Goal: Task Accomplishment & Management: Complete application form

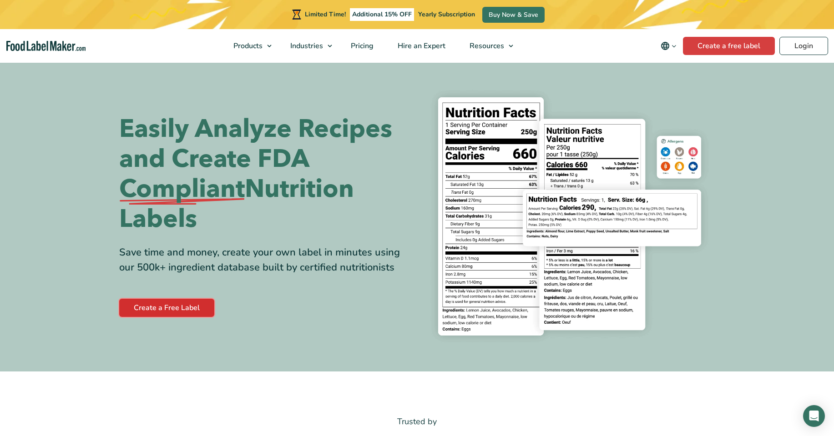
click at [188, 309] on link "Create a Free Label" at bounding box center [166, 308] width 95 height 18
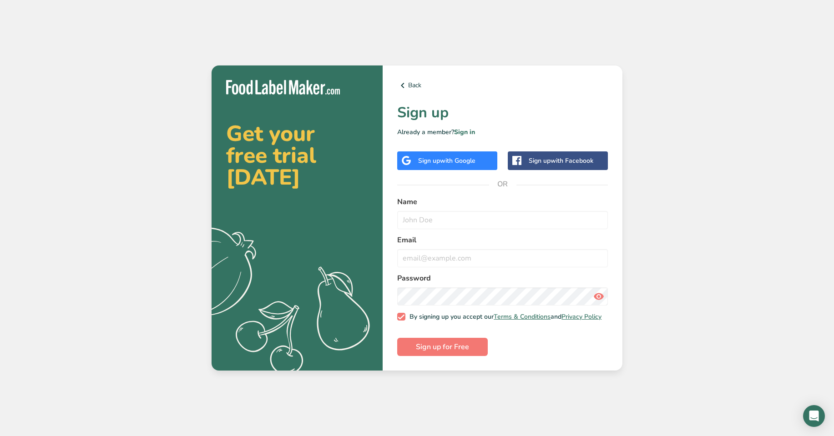
click at [442, 156] on span "with Google" at bounding box center [457, 160] width 35 height 9
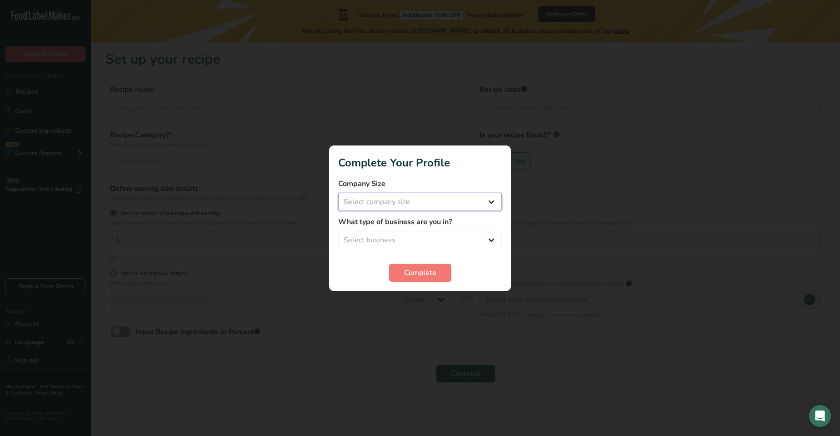
click at [491, 201] on select "Select company size Fewer than 10 Employees 10 to 50 Employees 51 to 500 Employ…" at bounding box center [420, 202] width 164 height 18
select select "1"
click at [338, 193] on select "Select company size Fewer than 10 Employees 10 to 50 Employees 51 to 500 Employ…" at bounding box center [420, 202] width 164 height 18
click at [491, 238] on select "Select business Packaged Food Manufacturer Restaurant & Cafe Bakery Meal Plans …" at bounding box center [420, 240] width 164 height 18
select select "2"
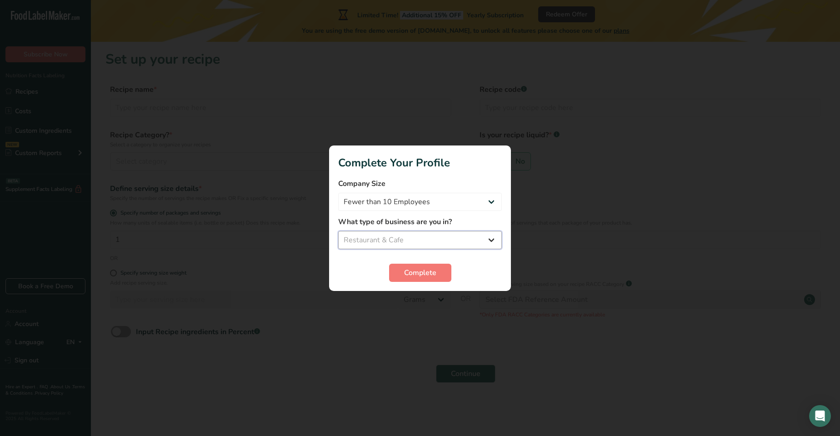
click at [338, 231] on select "Select business Packaged Food Manufacturer Restaurant & Cafe Bakery Meal Plans …" at bounding box center [420, 240] width 164 height 18
click at [418, 274] on span "Complete" at bounding box center [420, 272] width 32 height 11
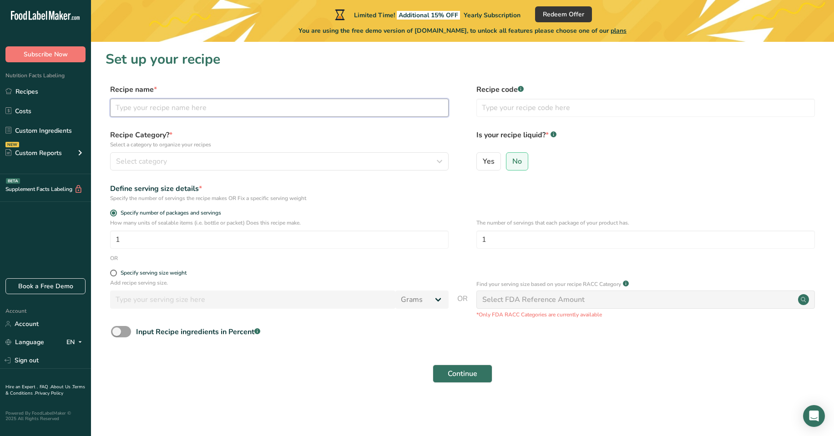
click at [116, 105] on input "text" at bounding box center [279, 108] width 338 height 18
type input "[PERSON_NAME]"
type input "1011"
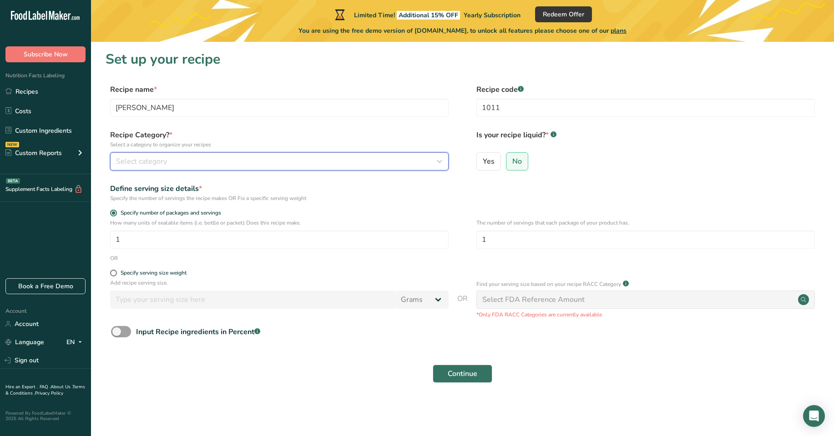
click at [441, 161] on icon "button" at bounding box center [439, 161] width 11 height 16
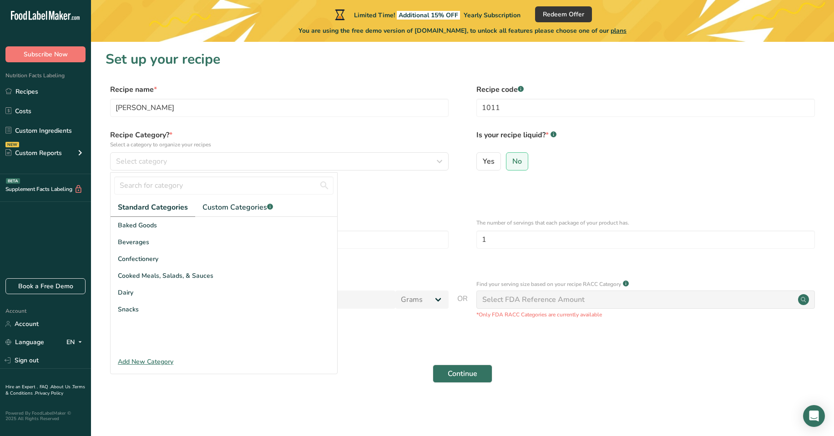
click at [158, 362] on div "Add New Category" at bounding box center [224, 362] width 226 height 10
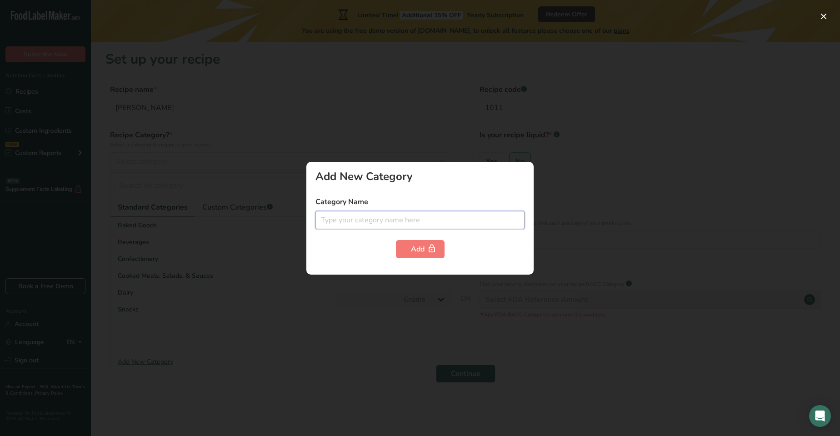
click at [318, 219] on input "text" at bounding box center [420, 220] width 209 height 18
type input "Salsa"
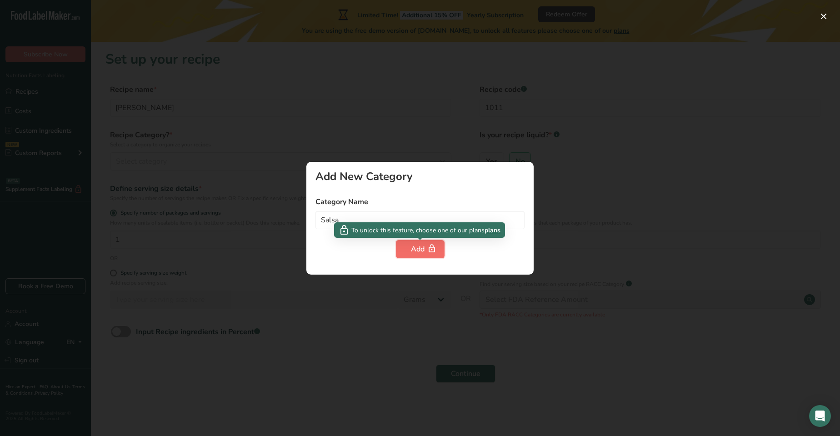
click at [423, 249] on div "Add" at bounding box center [420, 249] width 19 height 11
click at [496, 231] on span "plans" at bounding box center [493, 231] width 16 height 10
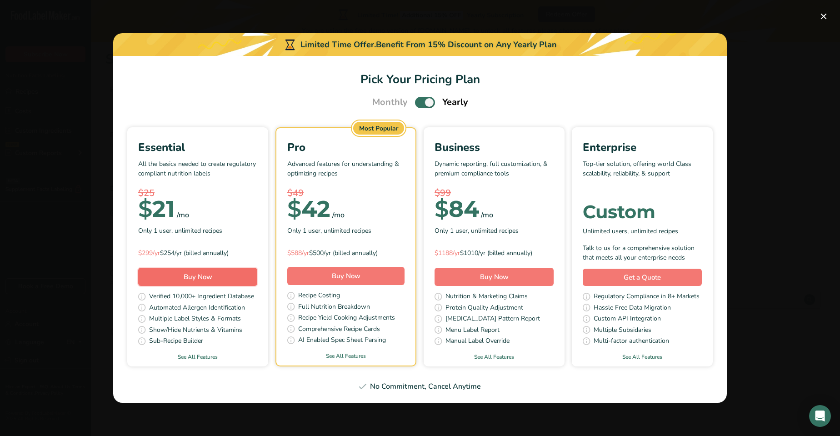
click at [197, 277] on span "Buy Now" at bounding box center [198, 276] width 29 height 9
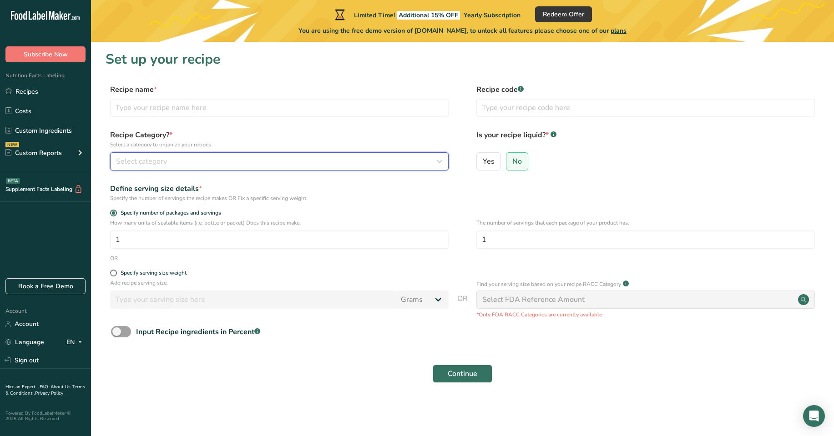
click at [436, 159] on icon "button" at bounding box center [439, 161] width 11 height 16
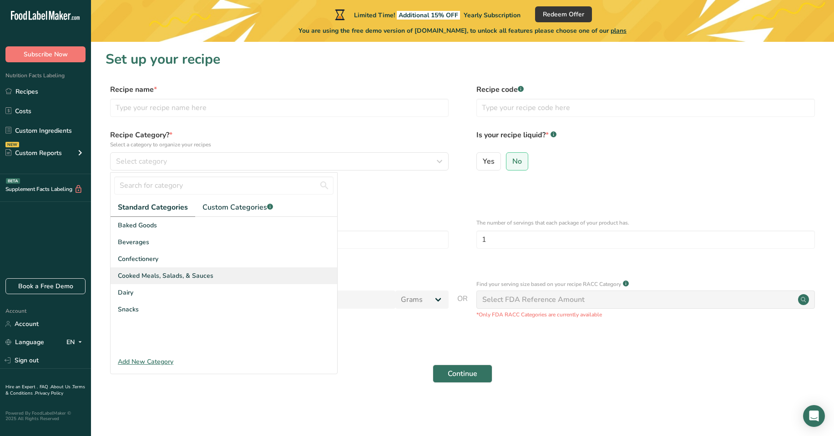
click at [148, 276] on span "Cooked Meals, Salads, & Sauces" at bounding box center [166, 276] width 96 height 10
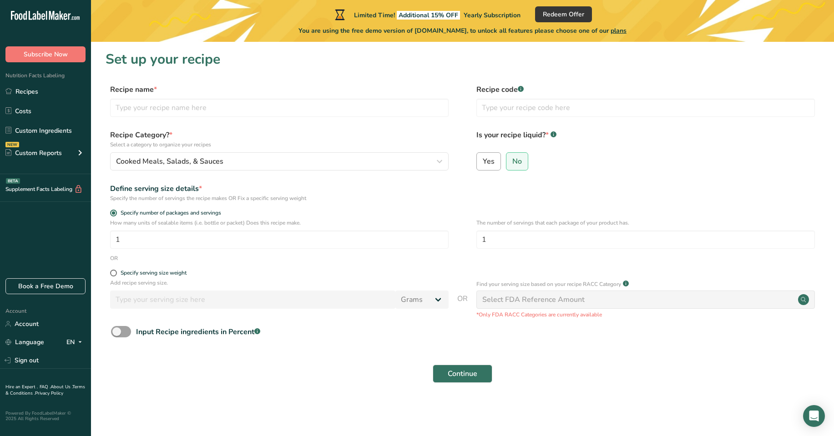
click at [488, 164] on span "Yes" at bounding box center [489, 161] width 12 height 9
click at [483, 164] on input "Yes" at bounding box center [480, 161] width 6 height 6
radio input "true"
radio input "false"
select select "22"
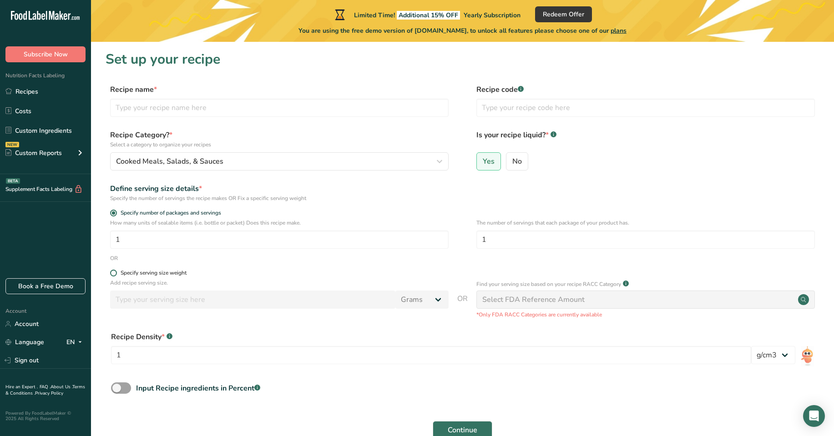
click at [115, 272] on span at bounding box center [113, 273] width 7 height 7
click at [115, 272] on input "Specify serving size weight" at bounding box center [113, 273] width 6 height 6
radio input "true"
radio input "false"
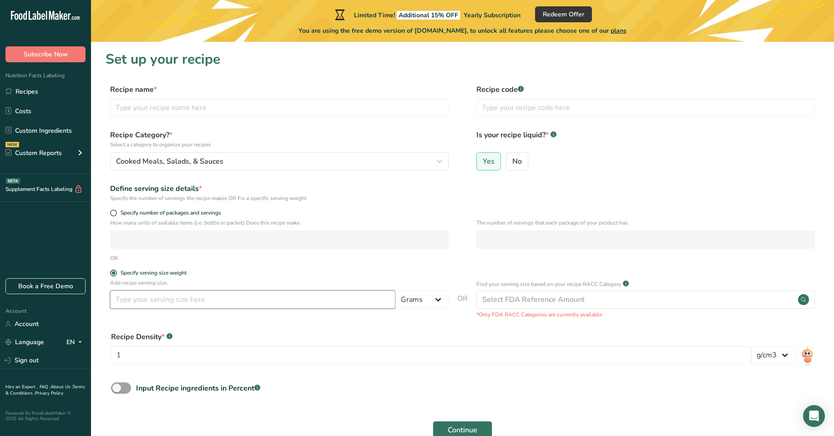
click at [117, 301] on input "number" at bounding box center [252, 300] width 285 height 18
type input "8"
click at [436, 302] on select "Grams kg mg mcg lb oz l mL fl oz tbsp tsp cup qt gallon" at bounding box center [421, 300] width 53 height 18
select select "5"
click at [395, 291] on select "Grams kg mg mcg lb oz l mL fl oz tbsp tsp cup qt gallon" at bounding box center [421, 300] width 53 height 18
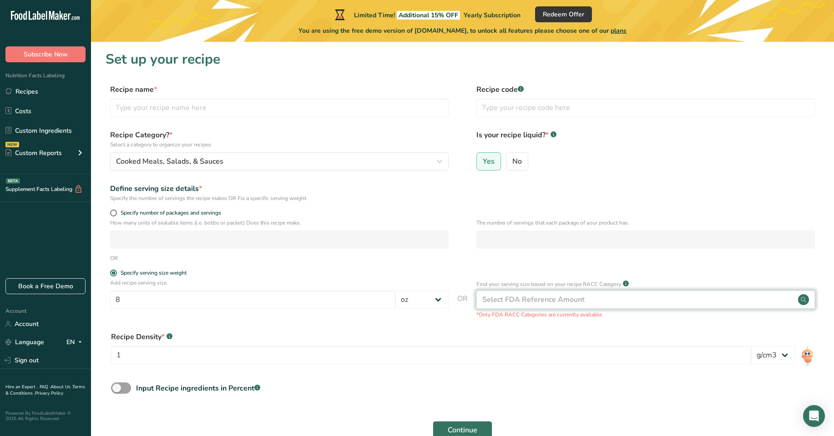
click at [804, 302] on circle at bounding box center [803, 299] width 11 height 11
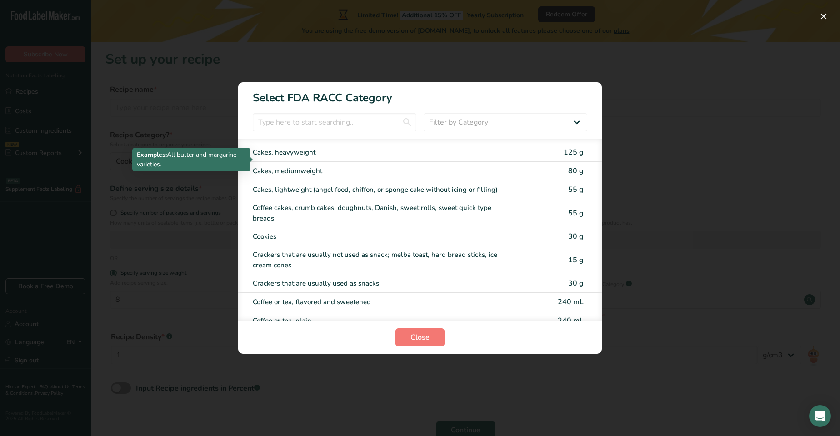
scroll to position [136, 0]
click at [258, 121] on input "RACC Category Selection Modal" at bounding box center [335, 122] width 164 height 18
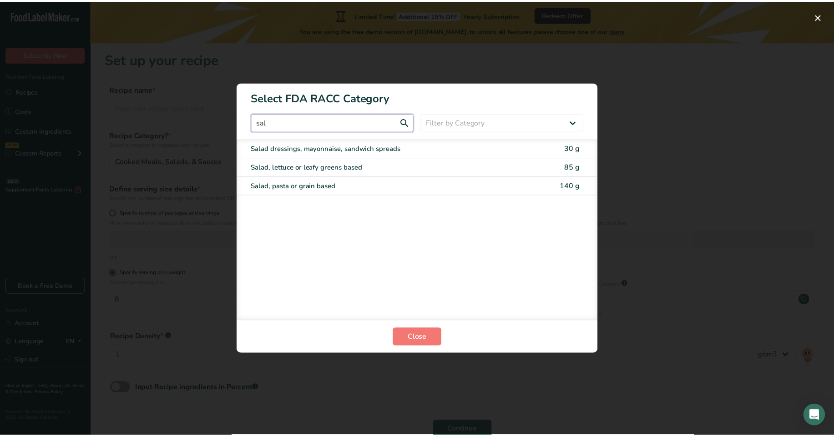
scroll to position [0, 0]
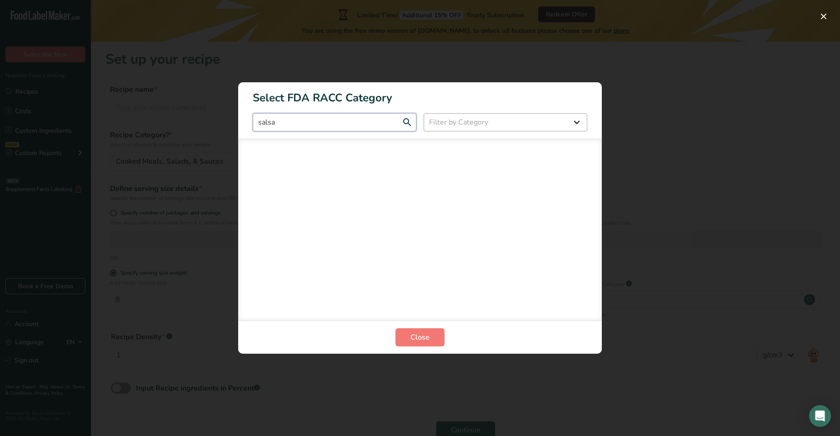
type input "salsa"
click at [576, 122] on select "Filter by Category All Bakery products Beverages Cereals and other grain produc…" at bounding box center [506, 122] width 164 height 18
select select "22"
click at [424, 113] on select "Filter by Category All Bakery products Beverages Cereals and other grain produc…" at bounding box center [506, 122] width 164 height 18
click at [419, 337] on span "Close" at bounding box center [420, 337] width 19 height 11
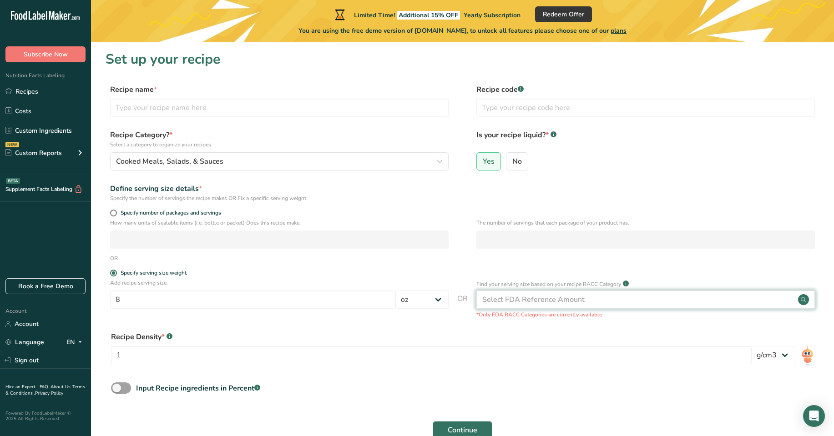
click at [802, 297] on circle at bounding box center [803, 299] width 11 height 11
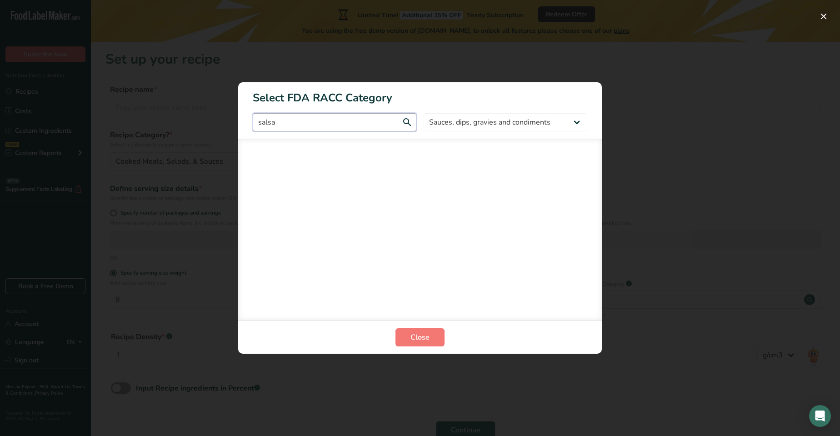
click at [404, 125] on input "salsa" at bounding box center [335, 122] width 164 height 18
click at [407, 121] on input "salsa" at bounding box center [335, 122] width 164 height 18
click at [274, 124] on input "salsa" at bounding box center [335, 122] width 164 height 18
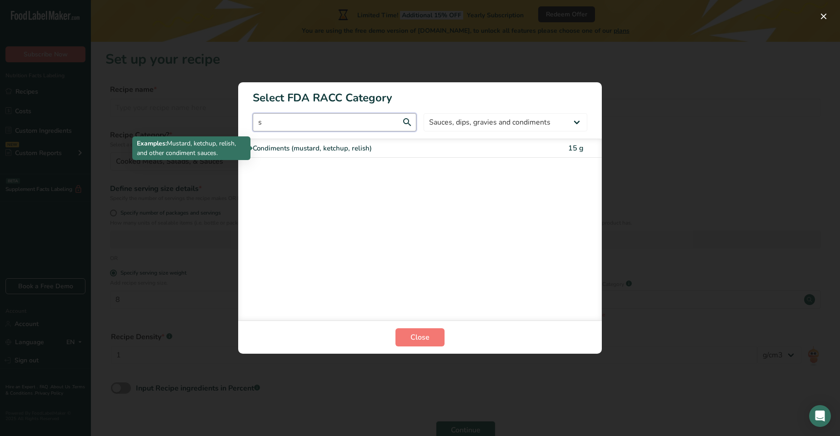
type input "s"
click at [379, 147] on div "Condiments (mustard, ketchup, relish)" at bounding box center [382, 148] width 258 height 10
type input "15"
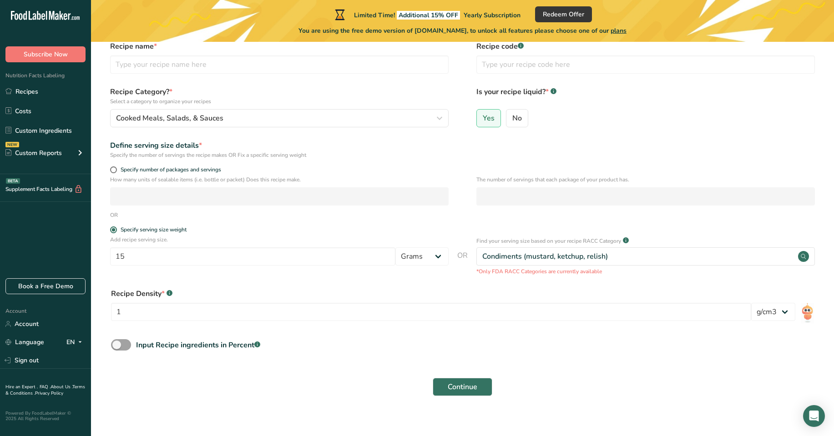
scroll to position [52, 0]
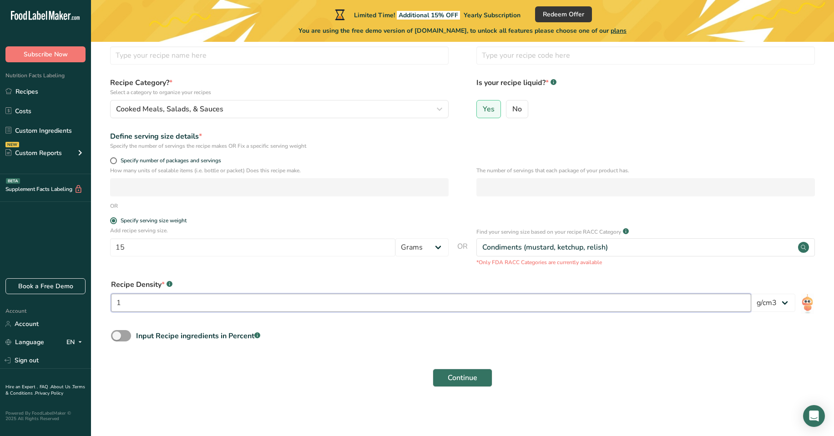
click at [174, 303] on input "1" at bounding box center [431, 303] width 640 height 18
click at [808, 304] on img at bounding box center [806, 304] width 13 height 20
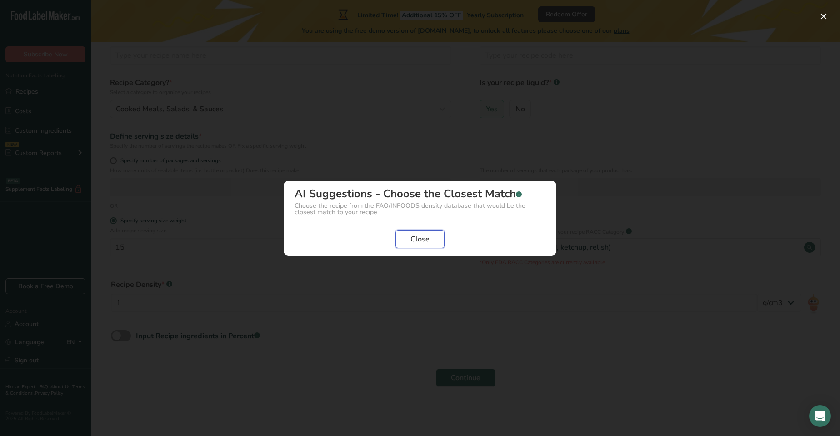
click at [421, 237] on span "Close" at bounding box center [420, 239] width 19 height 11
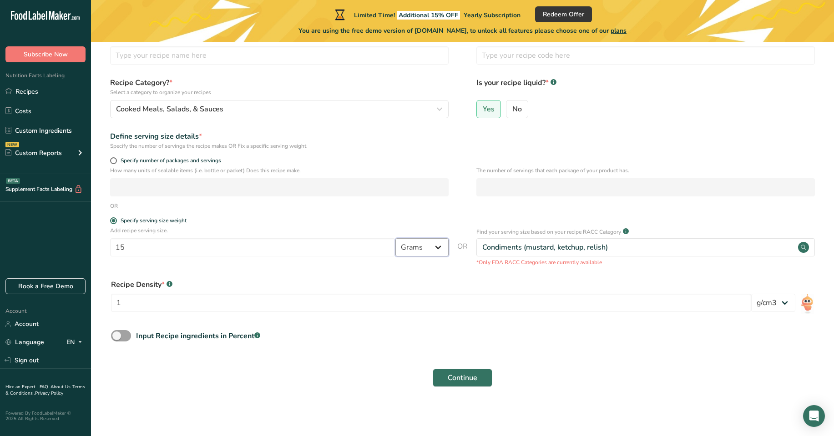
click at [439, 244] on select "Grams kg mg mcg lb oz l mL fl oz tbsp tsp cup qt gallon" at bounding box center [421, 247] width 53 height 18
select select "5"
click at [395, 238] on select "Grams kg mg mcg lb oz l mL fl oz tbsp tsp cup qt gallon" at bounding box center [421, 247] width 53 height 18
click at [126, 246] on input "15" at bounding box center [252, 247] width 285 height 18
type input "1"
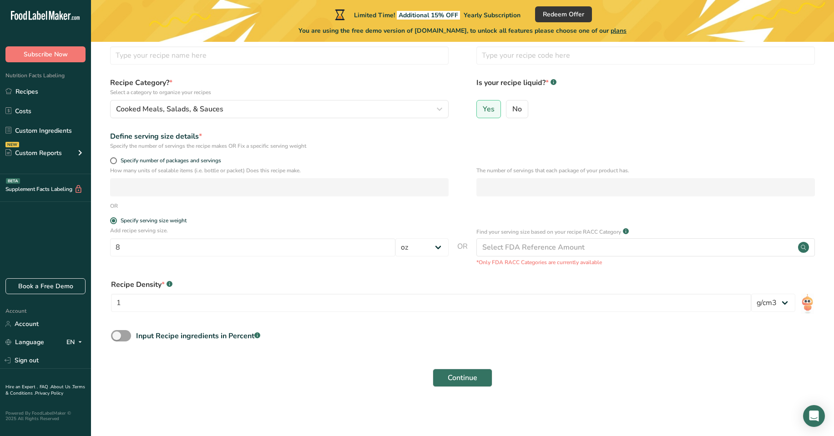
click at [427, 272] on form "Recipe name * Recipe code .a-a{fill:#347362;}.b-a{fill:#fff;} Recipe Category? …" at bounding box center [463, 212] width 714 height 361
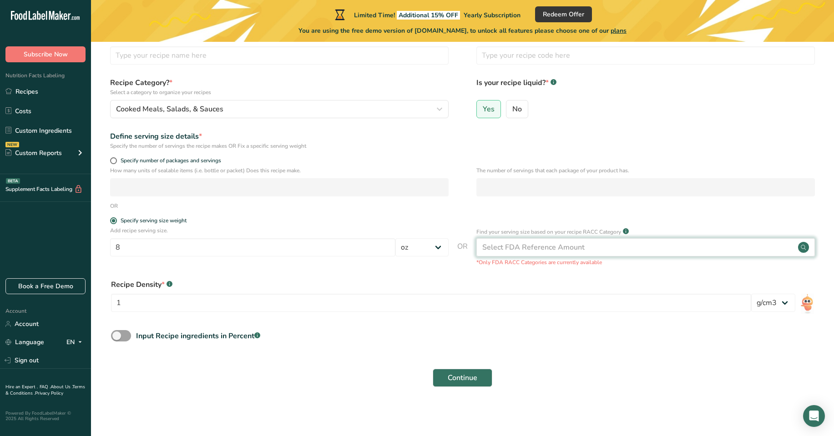
click at [494, 248] on div "Select FDA Reference Amount" at bounding box center [533, 247] width 102 height 11
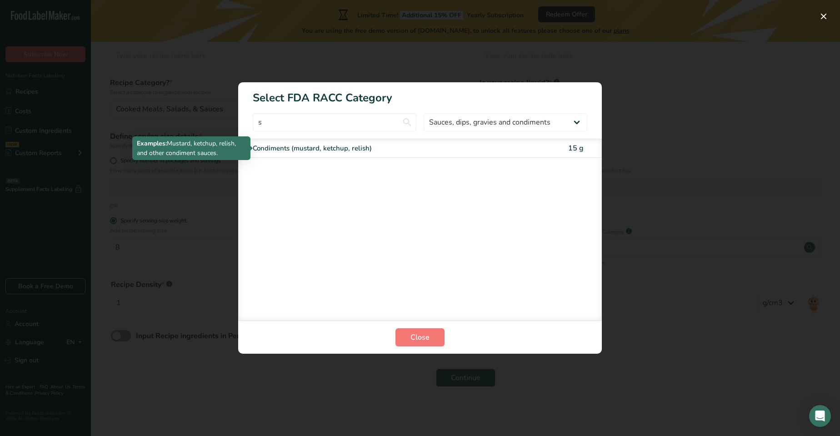
click at [450, 147] on div "Condiments (mustard, ketchup, relish)" at bounding box center [382, 148] width 258 height 10
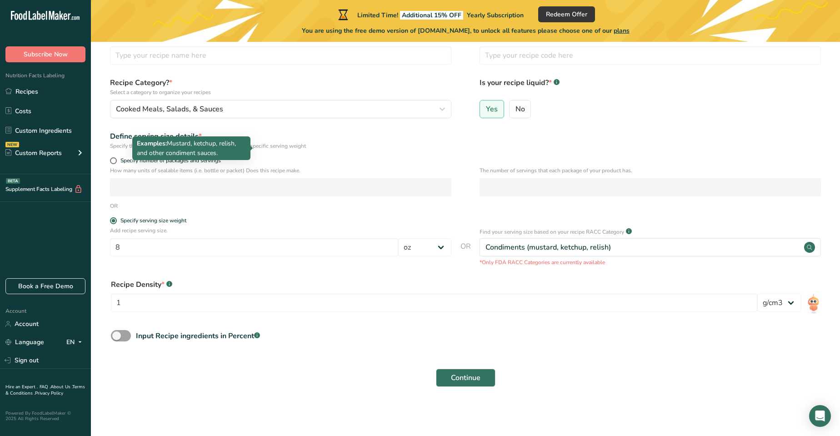
type input "15"
select select "0"
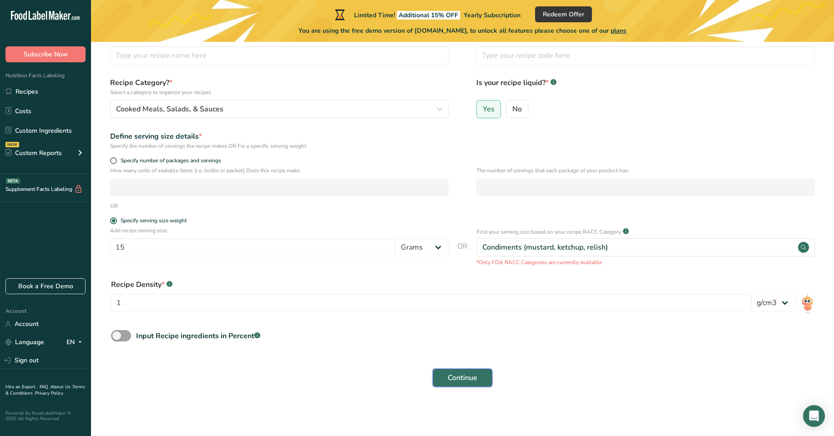
click at [460, 376] on span "Continue" at bounding box center [463, 377] width 30 height 11
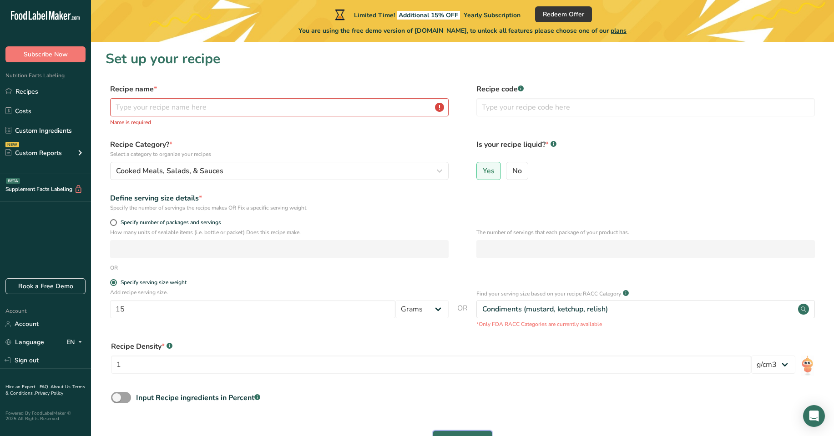
scroll to position [0, 0]
click at [117, 107] on input "text" at bounding box center [279, 108] width 338 height 18
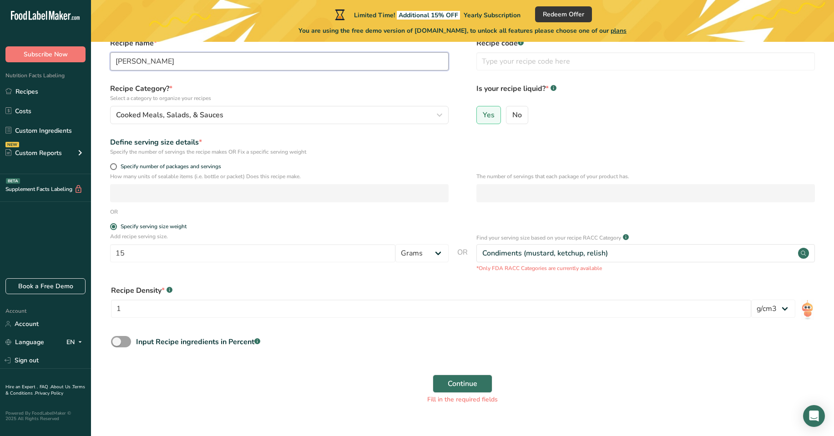
scroll to position [64, 0]
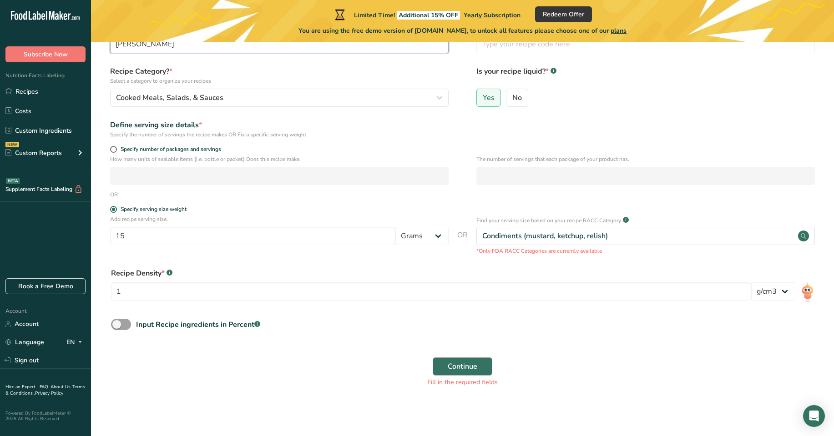
type input "[PERSON_NAME]"
click at [466, 365] on span "Continue" at bounding box center [463, 366] width 30 height 11
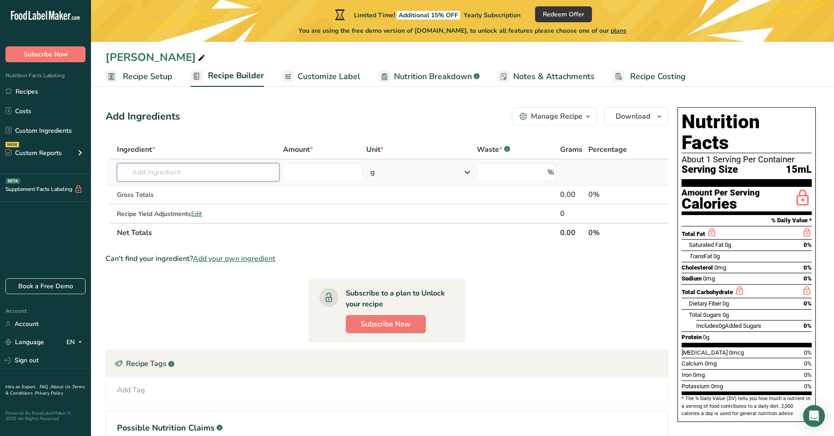
click at [131, 171] on input "text" at bounding box center [198, 172] width 162 height 18
type input "M"
type input "C"
type input "Morita Chillies"
click at [171, 207] on div "Add your own ingredient" at bounding box center [198, 206] width 148 height 10
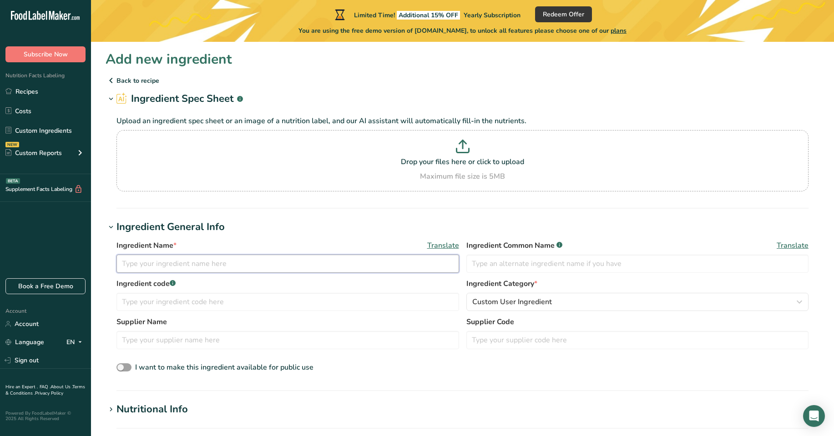
click at [122, 262] on input "text" at bounding box center [287, 264] width 342 height 18
click at [160, 263] on input "Morita Chillies" at bounding box center [287, 264] width 342 height 18
type input "Morita Chilies"
click at [473, 264] on input "text" at bounding box center [637, 264] width 342 height 18
type input "Spices"
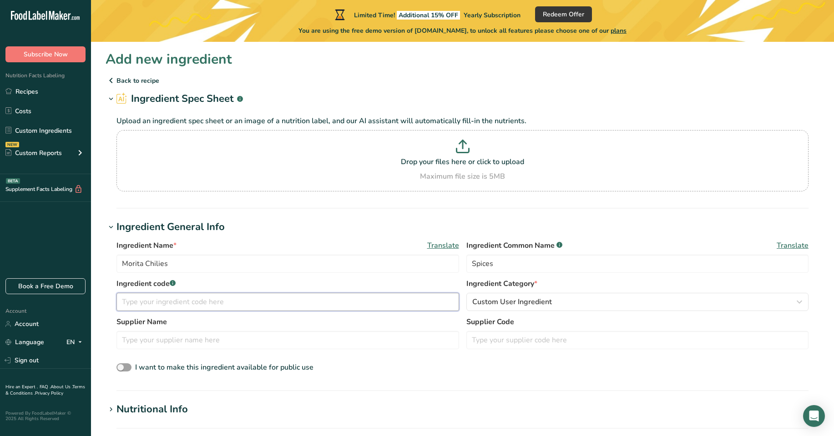
click at [123, 303] on input "text" at bounding box center [287, 302] width 342 height 18
type input "1001"
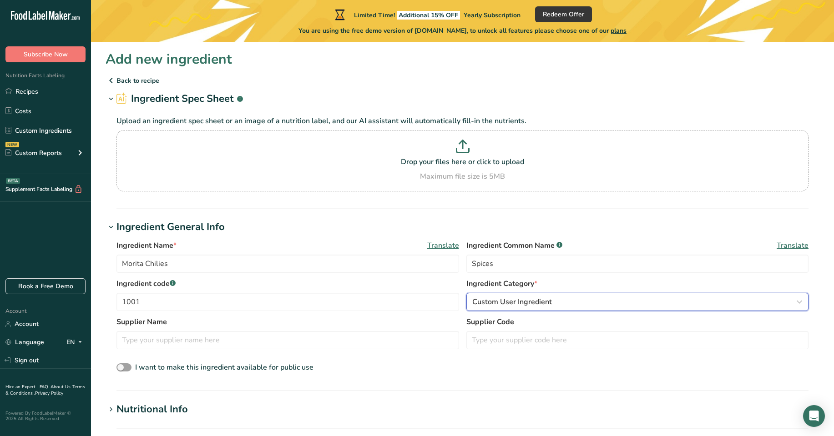
click at [800, 299] on icon "button" at bounding box center [799, 302] width 11 height 16
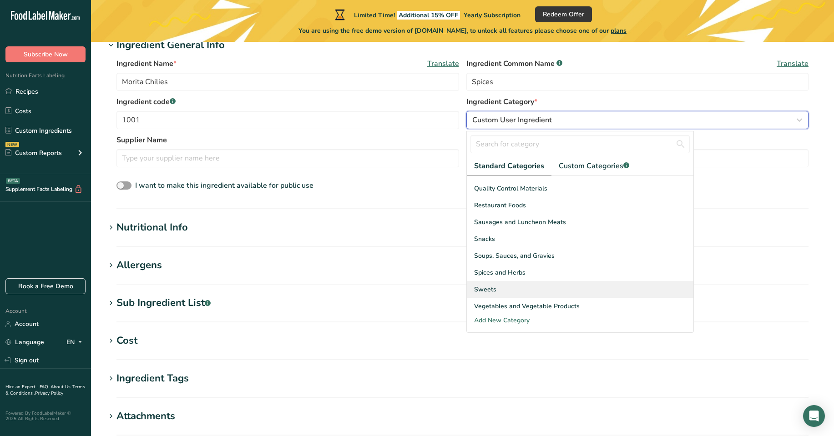
scroll to position [352, 0]
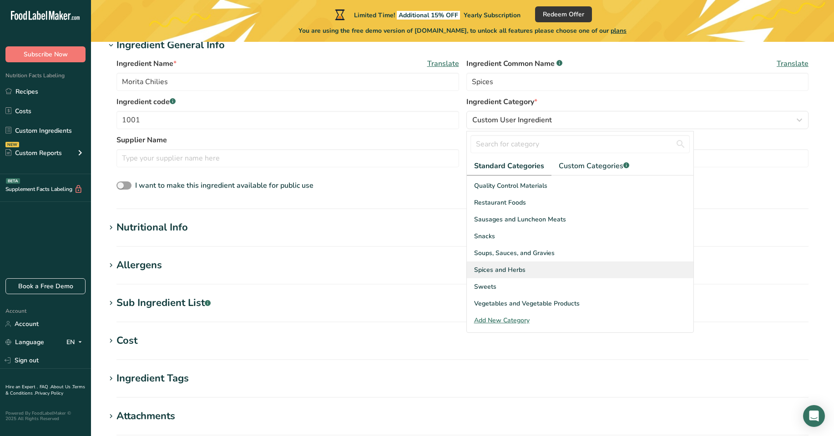
click at [502, 268] on span "Spices and Herbs" at bounding box center [499, 270] width 51 height 10
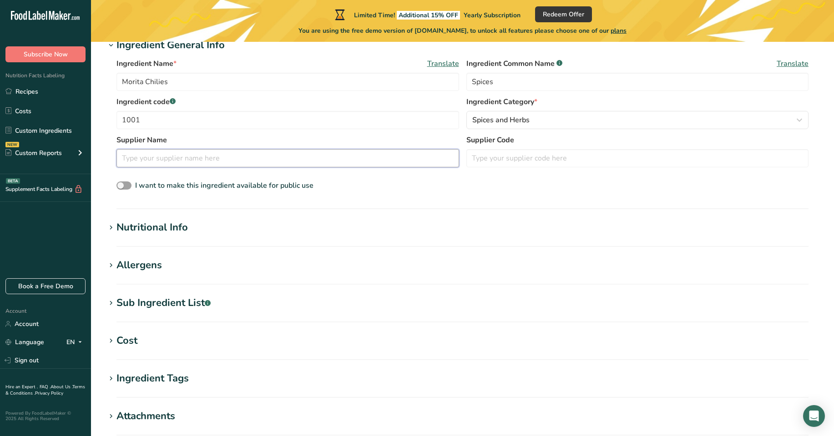
click at [121, 157] on input "text" at bounding box center [287, 158] width 342 height 18
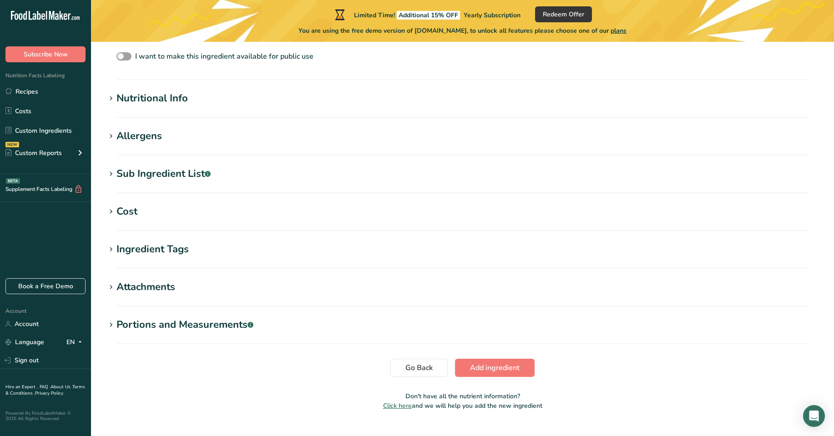
scroll to position [318, 0]
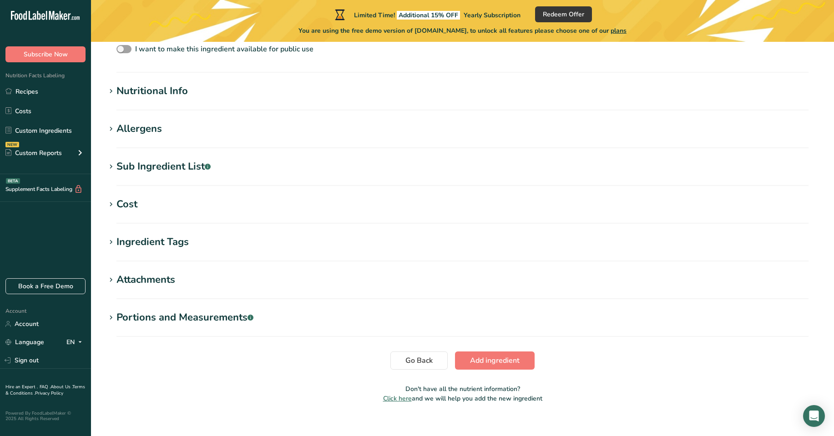
click at [110, 317] on icon at bounding box center [111, 318] width 8 height 13
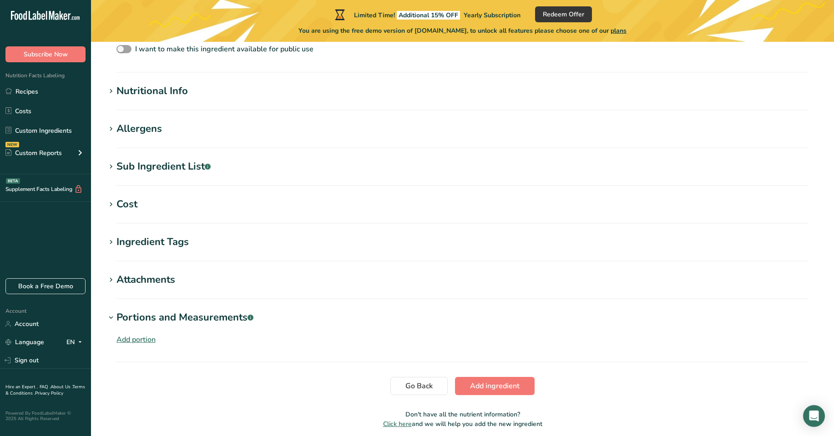
click at [131, 342] on div "Add portion" at bounding box center [135, 339] width 39 height 11
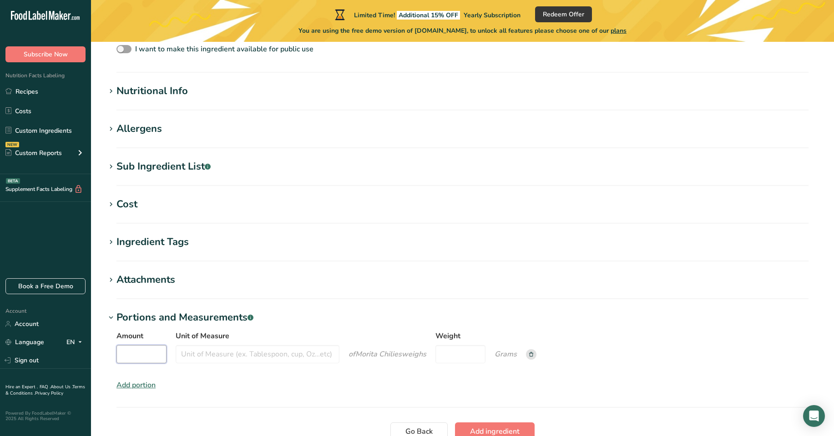
click at [119, 352] on input "Amount" at bounding box center [141, 354] width 50 height 18
type input "4"
click at [182, 356] on input "Unit of Measure" at bounding box center [258, 354] width 164 height 18
type input "cups"
click at [437, 354] on input "Weight" at bounding box center [457, 354] width 50 height 18
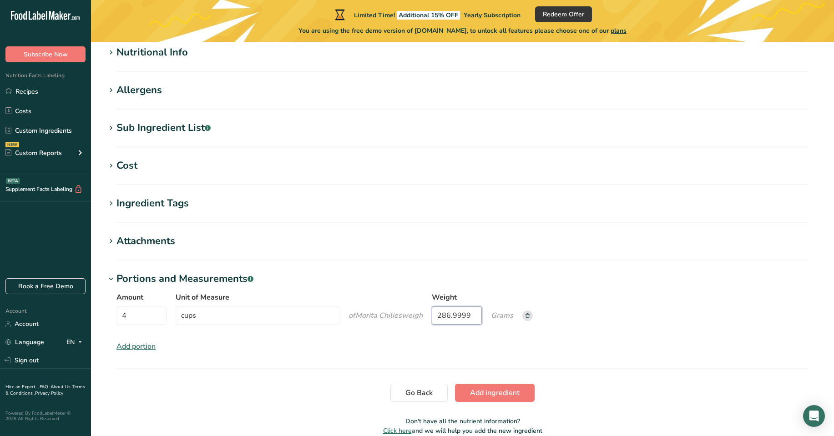
scroll to position [355, 0]
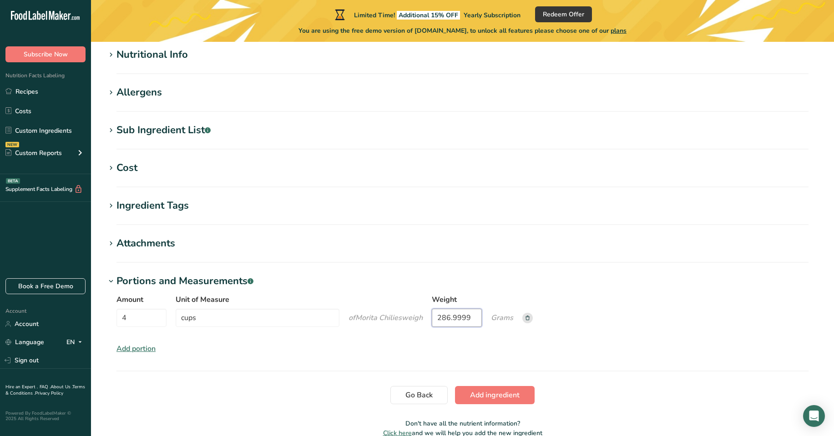
type input "286.9999"
click at [137, 243] on div "Attachments" at bounding box center [145, 243] width 59 height 15
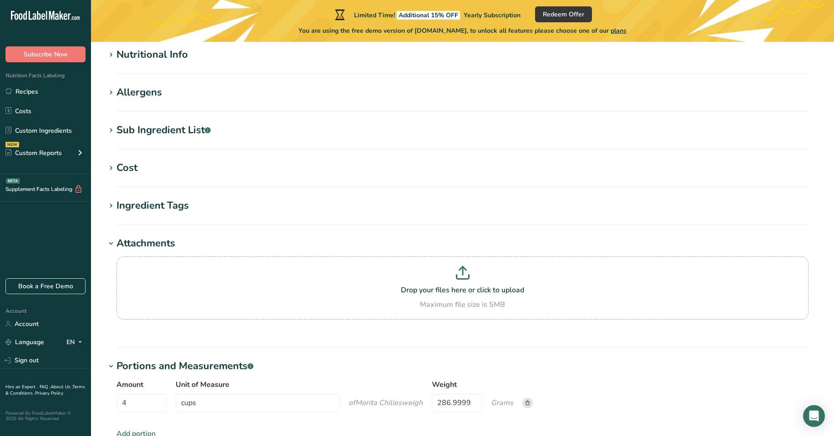
click at [128, 206] on div "Ingredient Tags" at bounding box center [152, 205] width 72 height 15
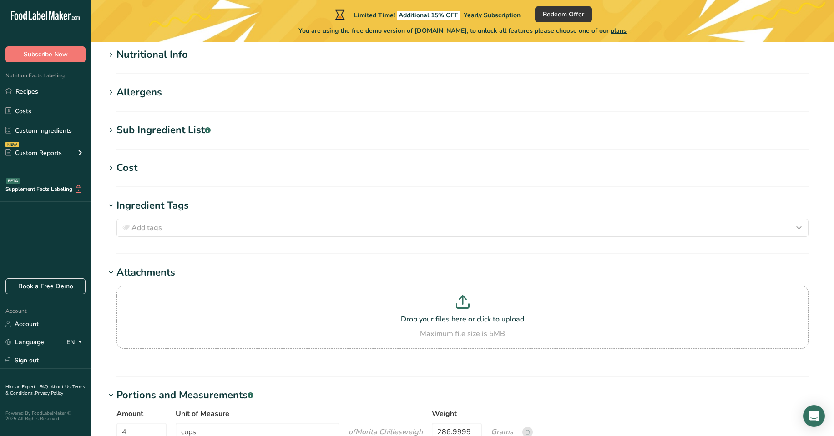
click at [123, 165] on div "Cost" at bounding box center [126, 168] width 21 height 15
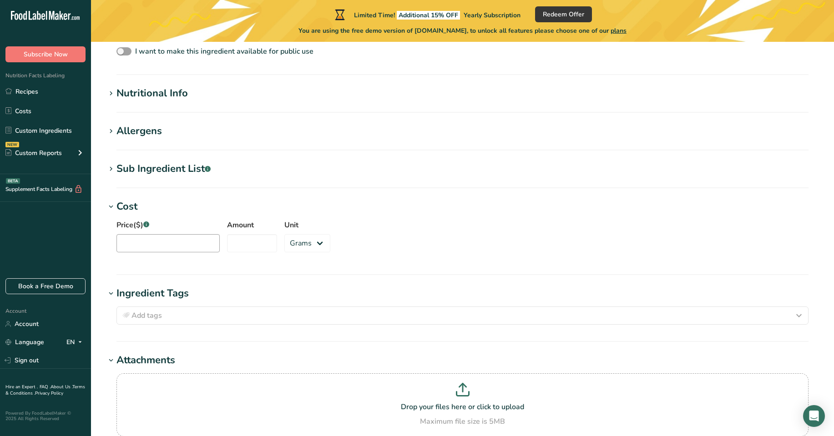
scroll to position [309, 0]
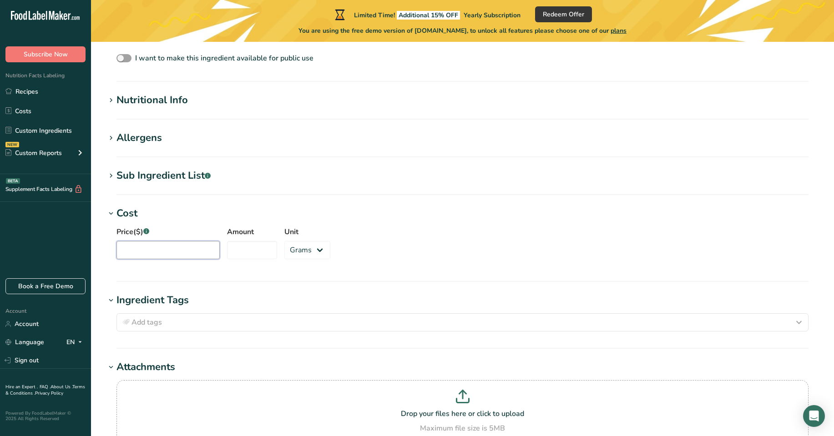
click at [139, 251] on input "Price($) .a-a{fill:#347362;}.b-a{fill:#fff;}" at bounding box center [167, 250] width 103 height 18
type input "0.25"
click at [227, 248] on input "Amount" at bounding box center [252, 250] width 50 height 18
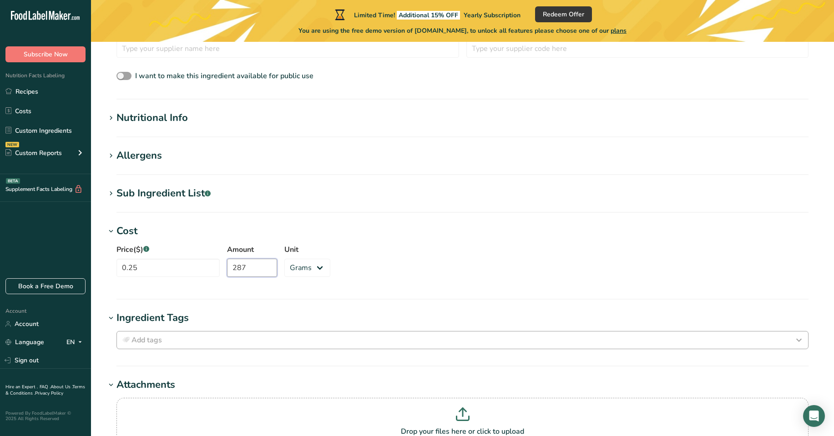
scroll to position [291, 0]
type input "287"
click at [161, 193] on div "Sub Ingredient List .a-a{fill:#347362;}.b-a{fill:#fff;}" at bounding box center [163, 194] width 94 height 15
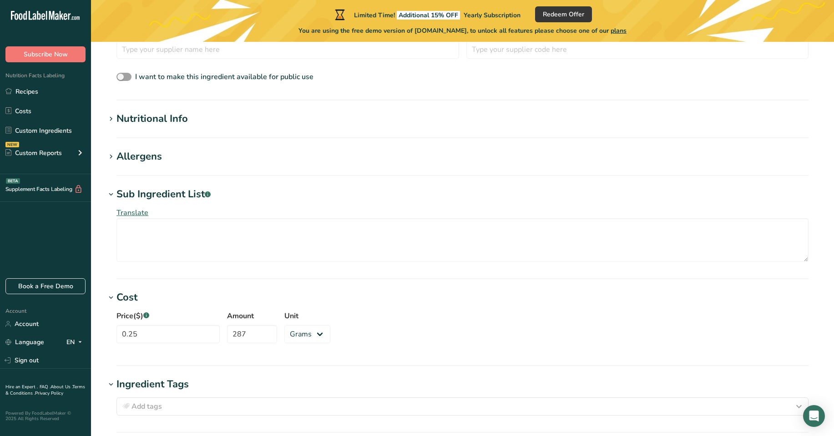
click at [144, 154] on div "Allergens" at bounding box center [138, 156] width 45 height 15
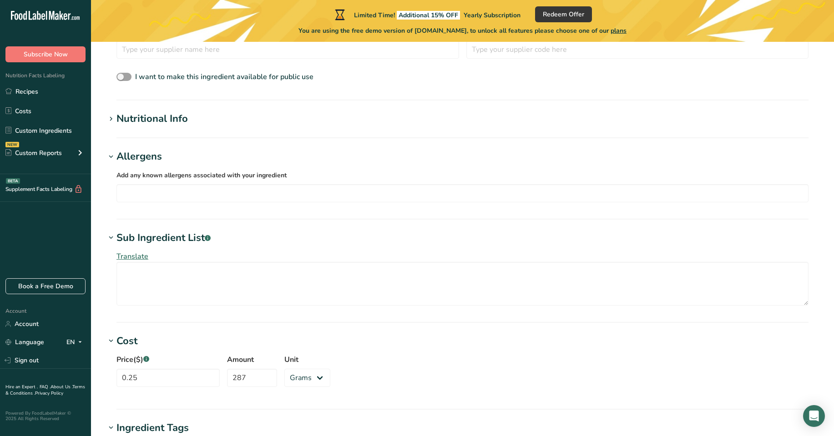
click at [134, 117] on div "Nutritional Info" at bounding box center [151, 118] width 71 height 15
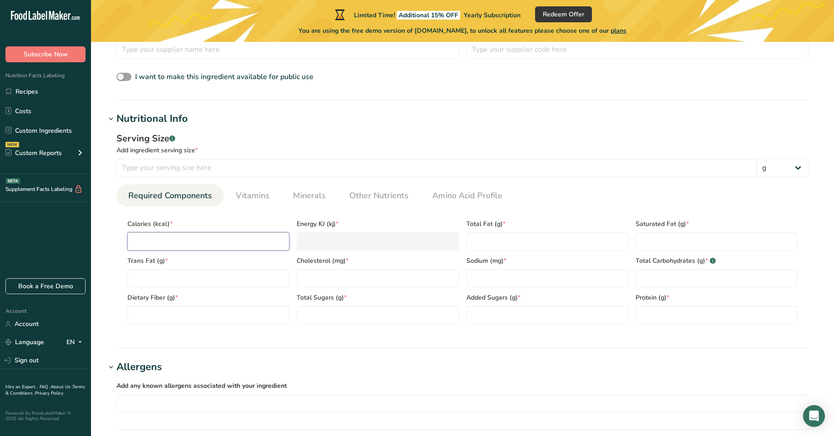
click at [128, 242] on input "number" at bounding box center [208, 241] width 162 height 18
type input "0"
type KJ "0"
type input "0"
click at [474, 238] on Fat "number" at bounding box center [547, 241] width 162 height 18
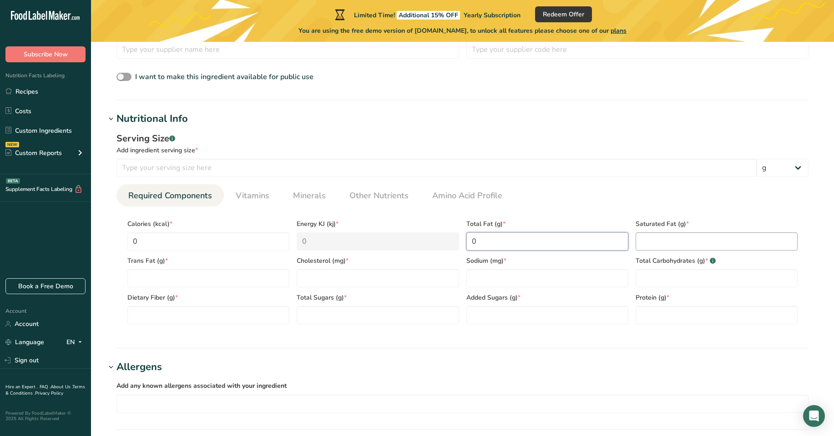
type Fat "0"
click at [641, 242] on Fat "number" at bounding box center [716, 241] width 162 height 18
type Fat "0"
click at [131, 277] on Fat "number" at bounding box center [208, 278] width 162 height 18
type Fat "0"
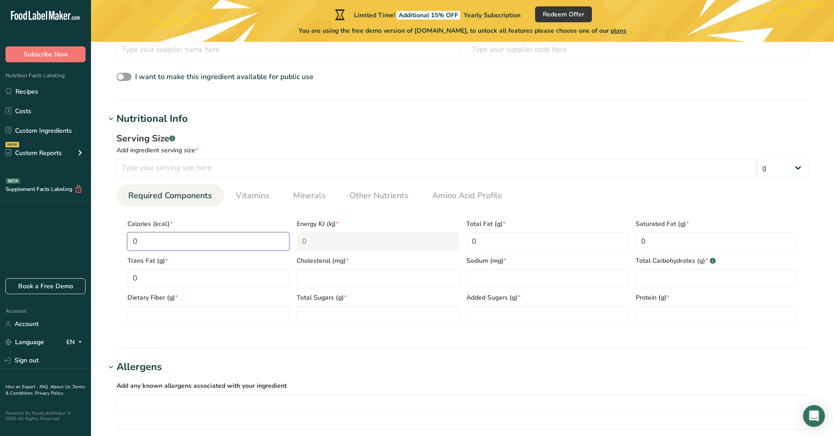
click at [133, 241] on input "0" at bounding box center [208, 241] width 162 height 18
type input "80"
type KJ "334.7"
type input "800"
type KJ "3347.2"
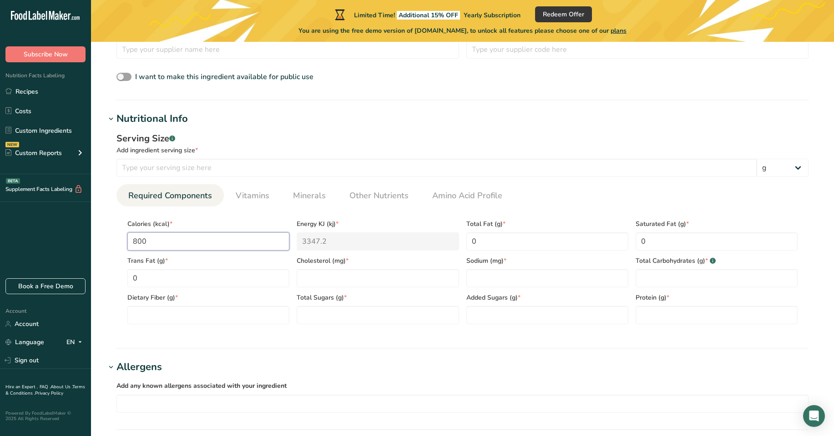
type input "80"
type KJ "334.7"
type input "80"
click at [475, 240] on Fat "0" at bounding box center [547, 241] width 162 height 18
type Fat "2"
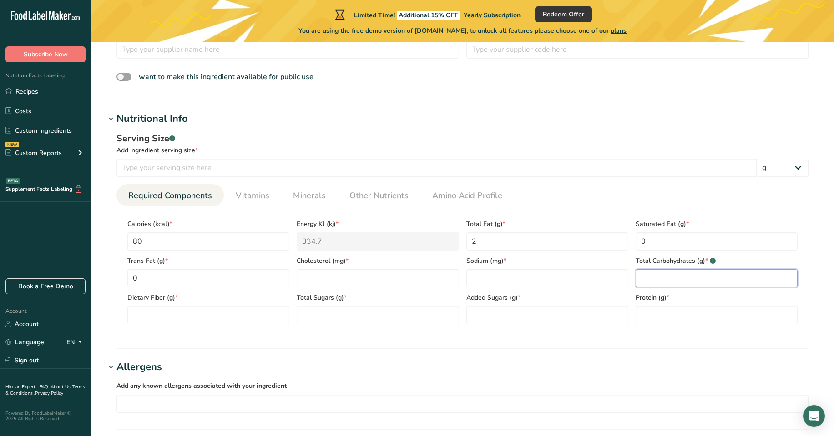
click at [639, 278] on Carbohydrates "number" at bounding box center [716, 278] width 162 height 18
type Carbohydrates "8"
click at [468, 315] on Sugars "number" at bounding box center [547, 315] width 162 height 18
type Sugars "0"
click at [637, 316] on input "number" at bounding box center [716, 315] width 162 height 18
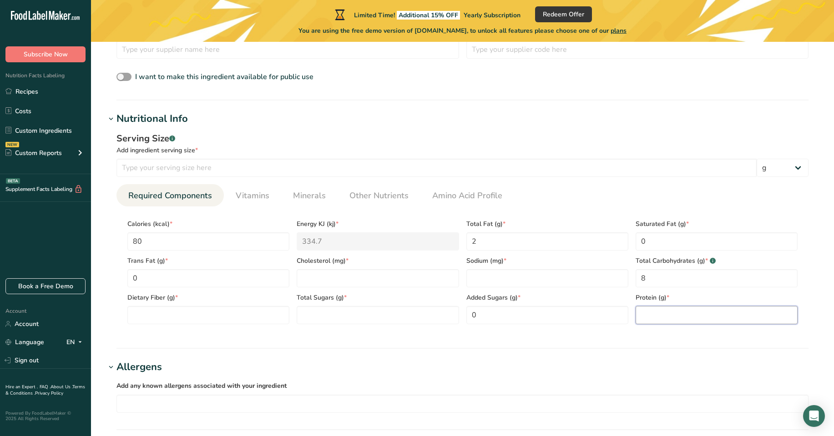
click at [641, 312] on input "number" at bounding box center [716, 315] width 162 height 18
type input "6"
click at [646, 279] on Carbohydrates "8" at bounding box center [716, 278] width 162 height 18
type Carbohydrates "16"
click at [470, 280] on input "number" at bounding box center [547, 278] width 162 height 18
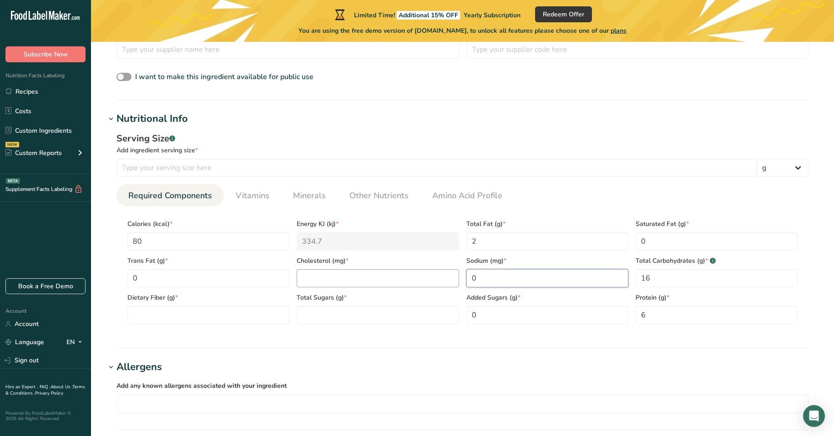
type input "0"
click at [298, 276] on input "number" at bounding box center [378, 278] width 162 height 18
type input "0"
click at [476, 242] on Fat "2" at bounding box center [547, 241] width 162 height 18
type Fat "0"
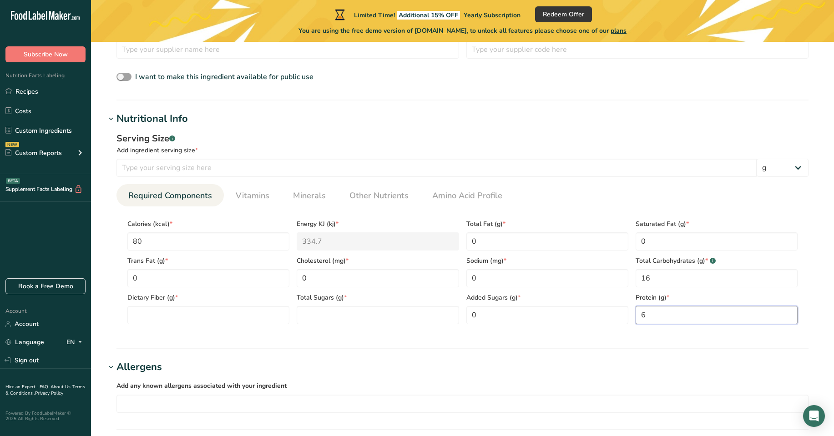
click at [645, 314] on input "6" at bounding box center [716, 315] width 162 height 18
type input "0"
click at [299, 312] on Sugars "number" at bounding box center [378, 315] width 162 height 18
